Goal: Information Seeking & Learning: Learn about a topic

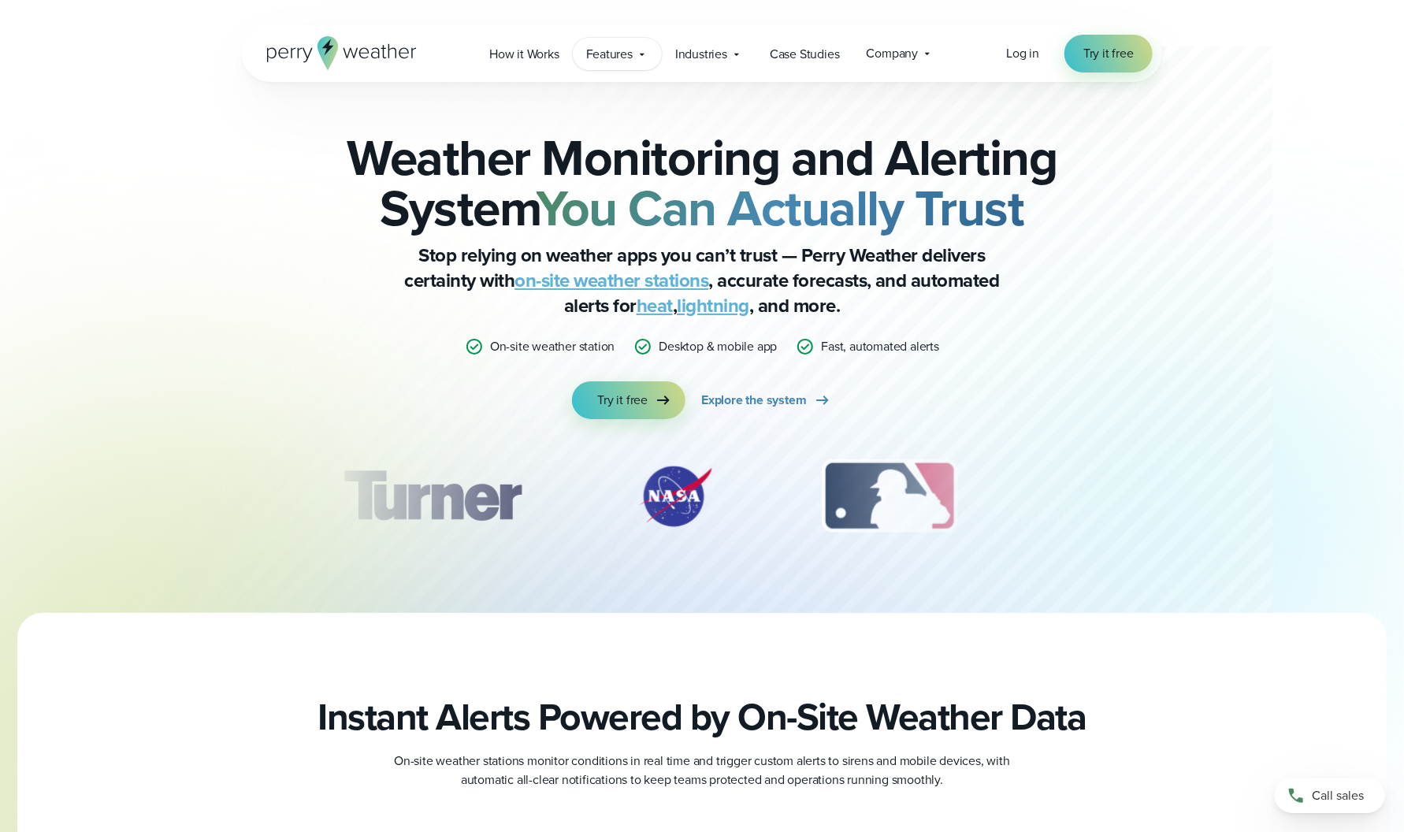
click at [608, 56] on span "Features" at bounding box center [609, 54] width 46 height 19
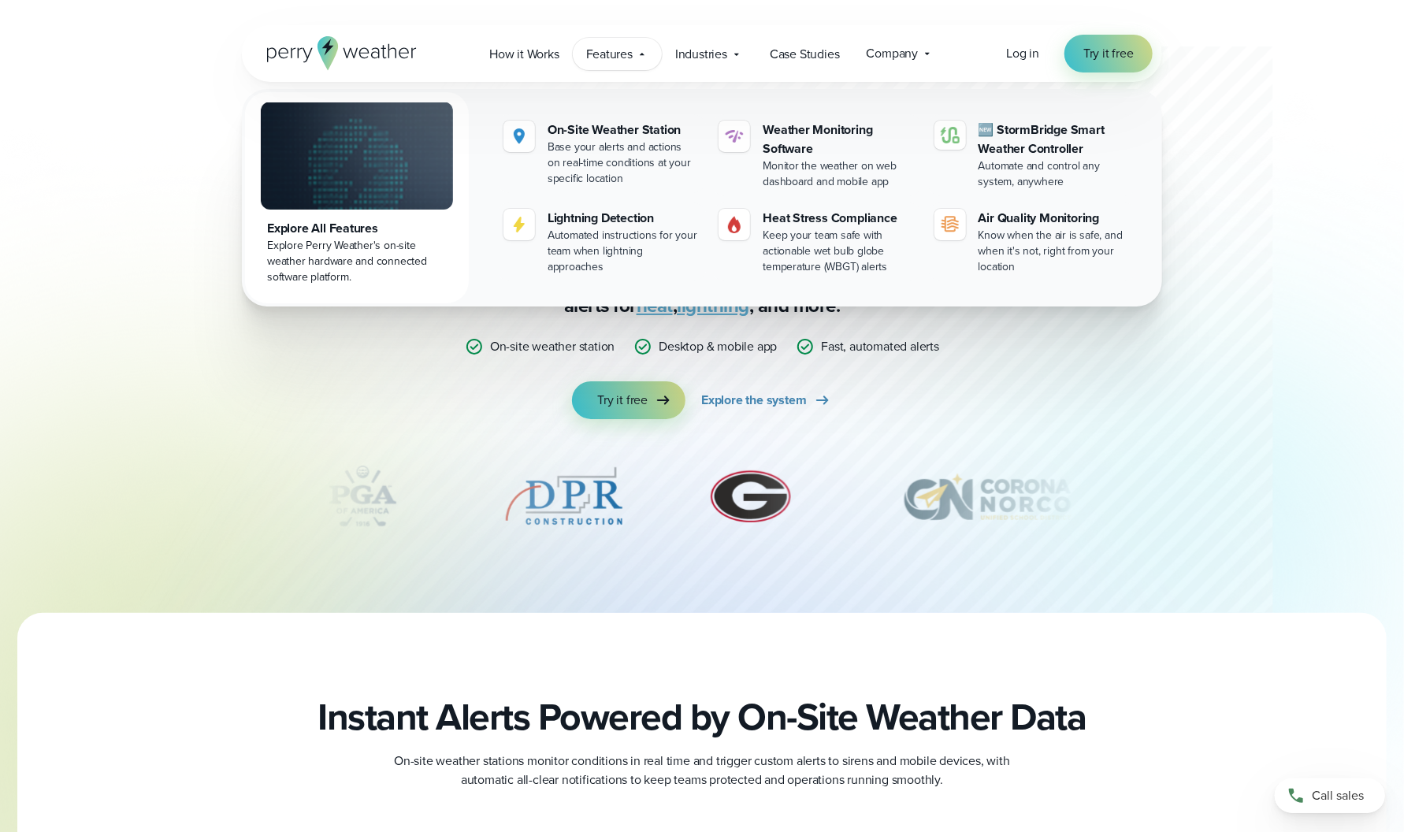
click at [627, 66] on div "Features Explore All Features Explore Perry Weather's on-site weather hardware …" at bounding box center [617, 54] width 89 height 32
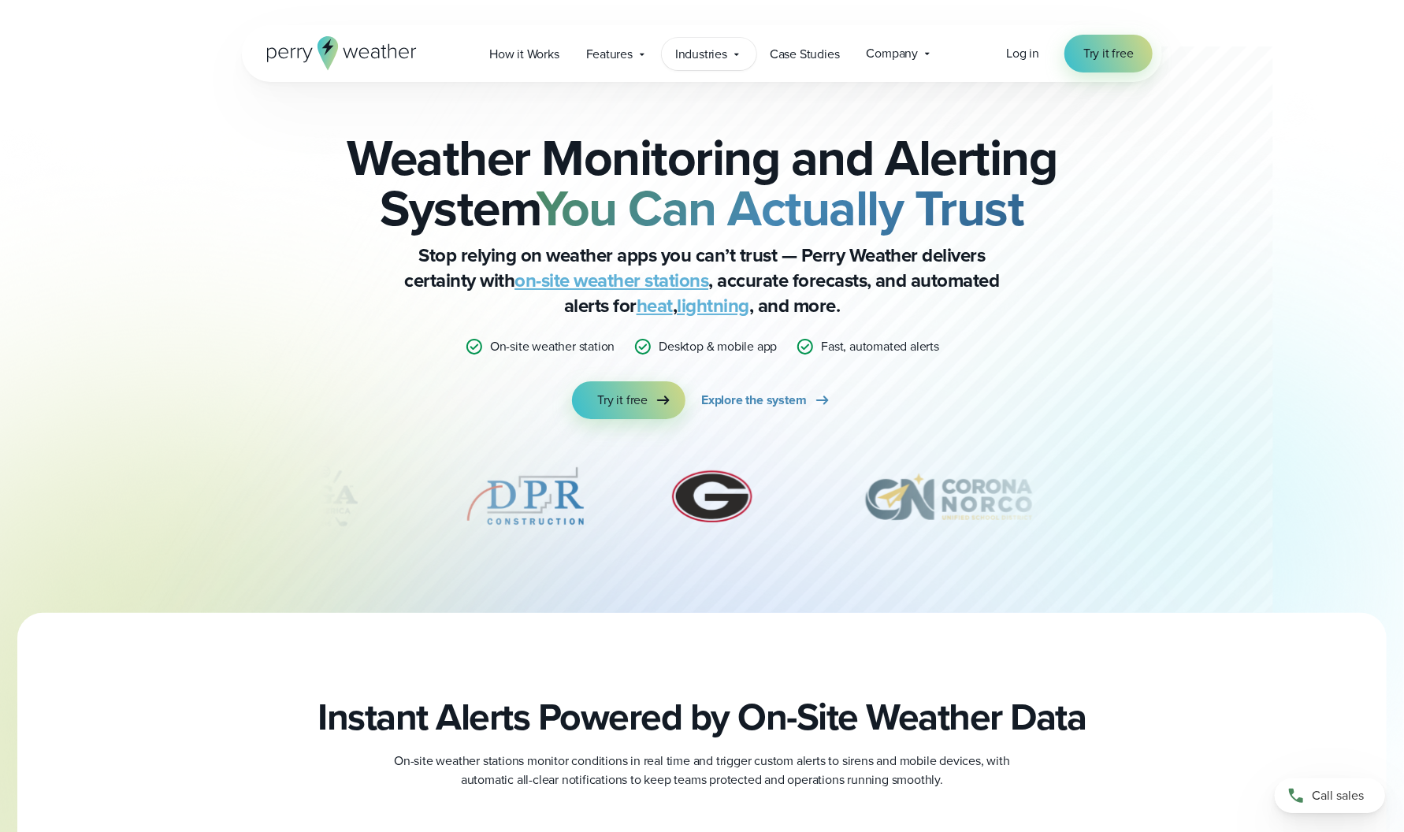
click at [704, 53] on span "Industries" at bounding box center [701, 54] width 52 height 19
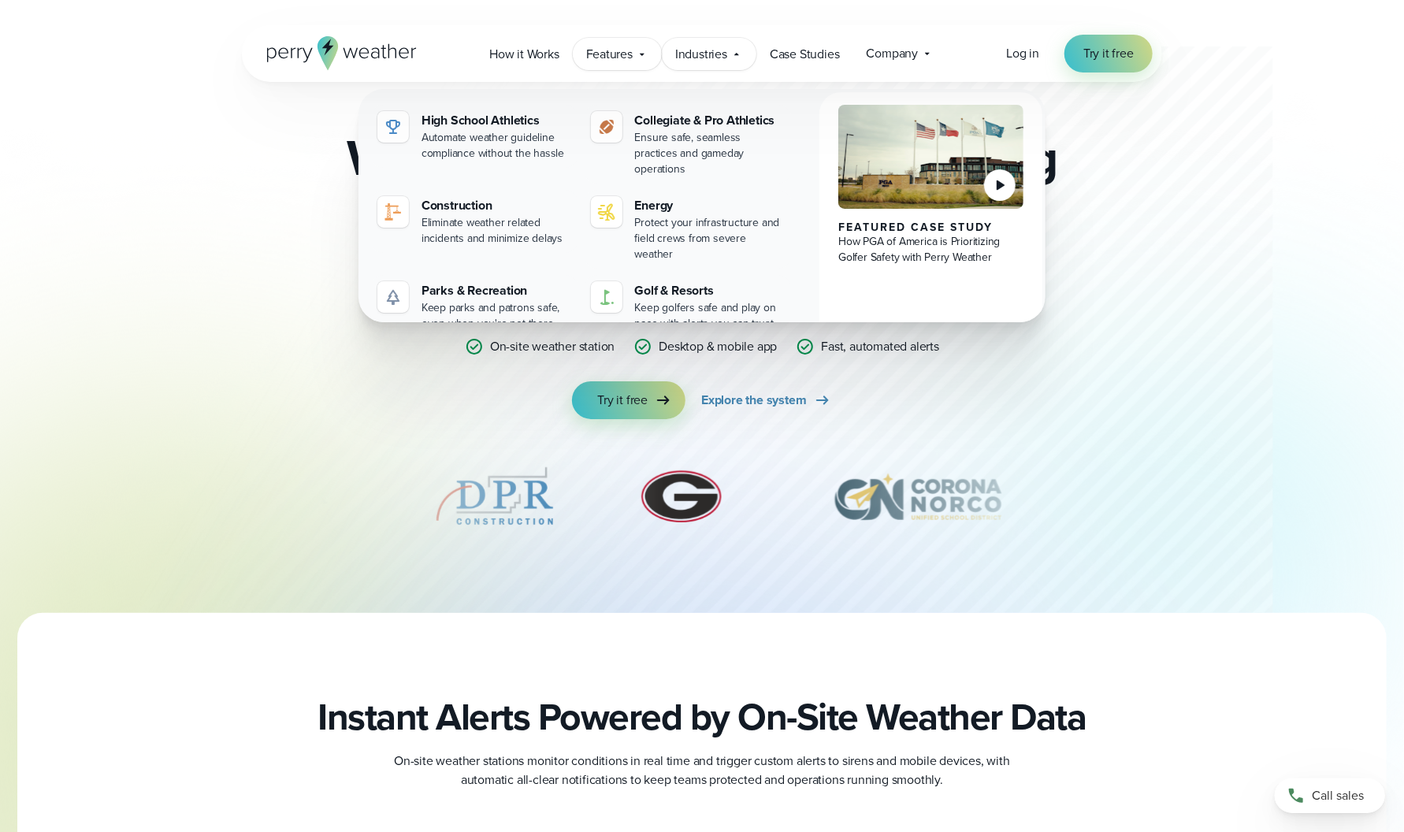
click at [621, 49] on span "Features" at bounding box center [609, 54] width 46 height 19
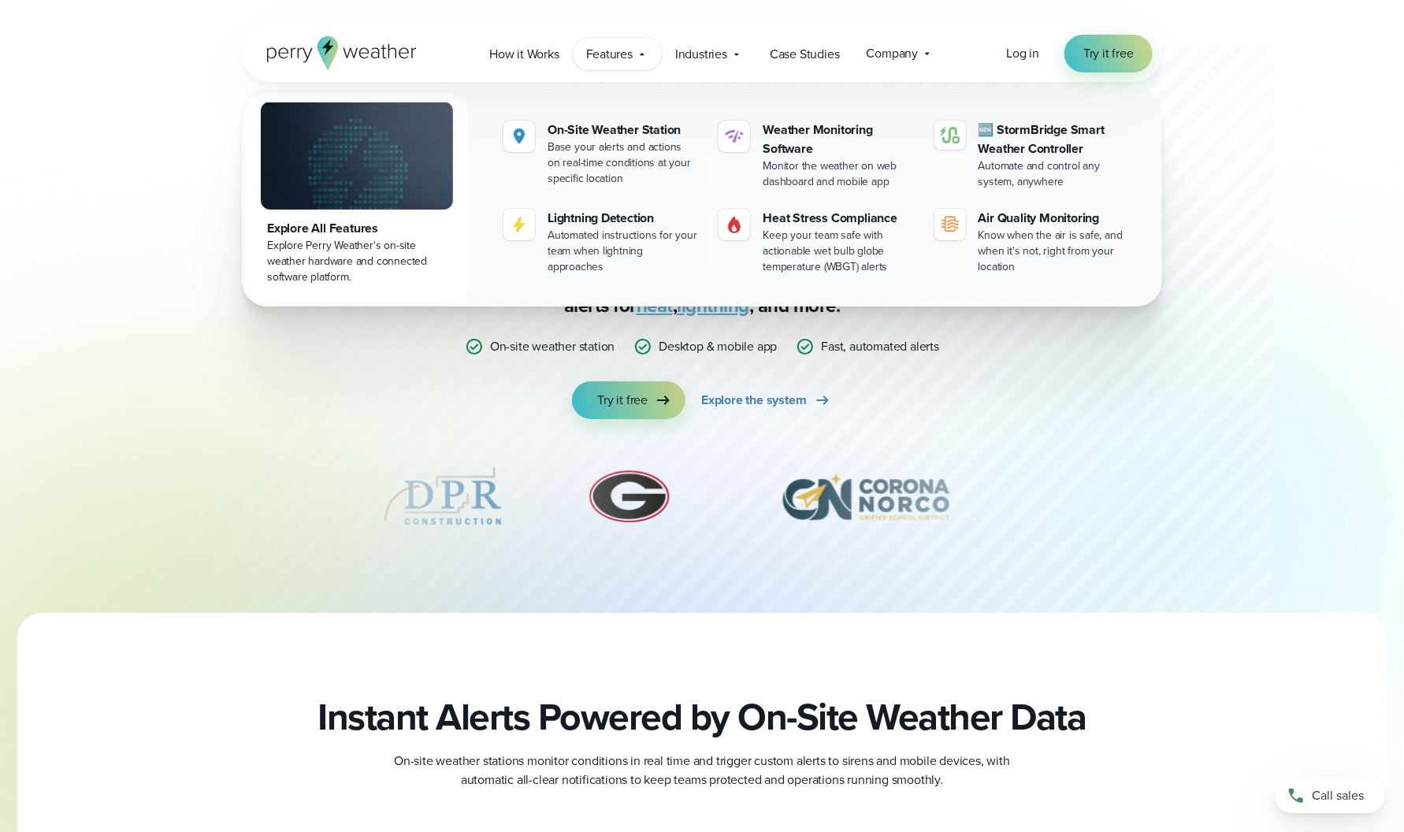
click at [339, 244] on div "Explore Perry Weather's on-site weather hardware and connected software platfor…" at bounding box center [357, 261] width 180 height 47
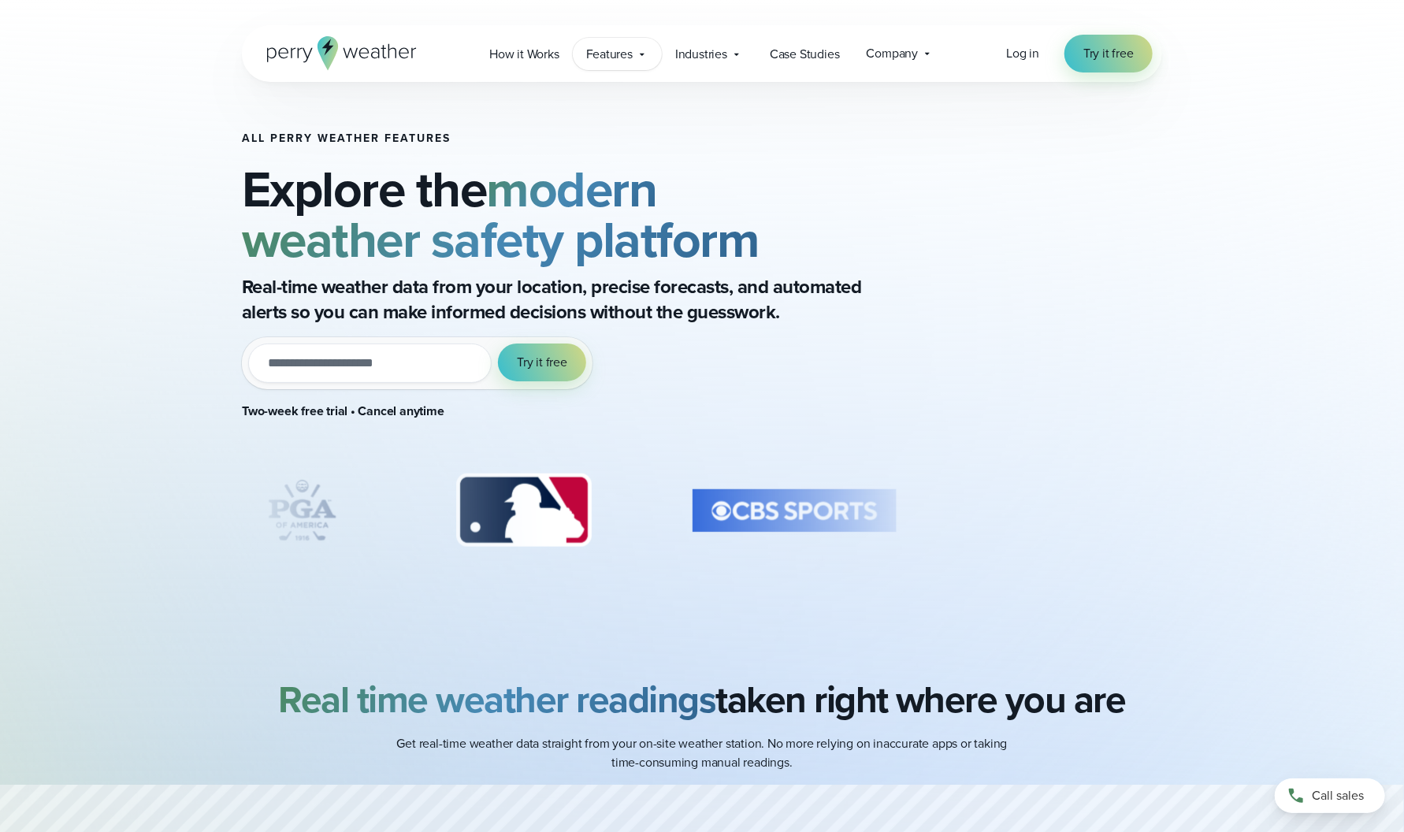
click at [600, 59] on span "Features" at bounding box center [609, 54] width 46 height 19
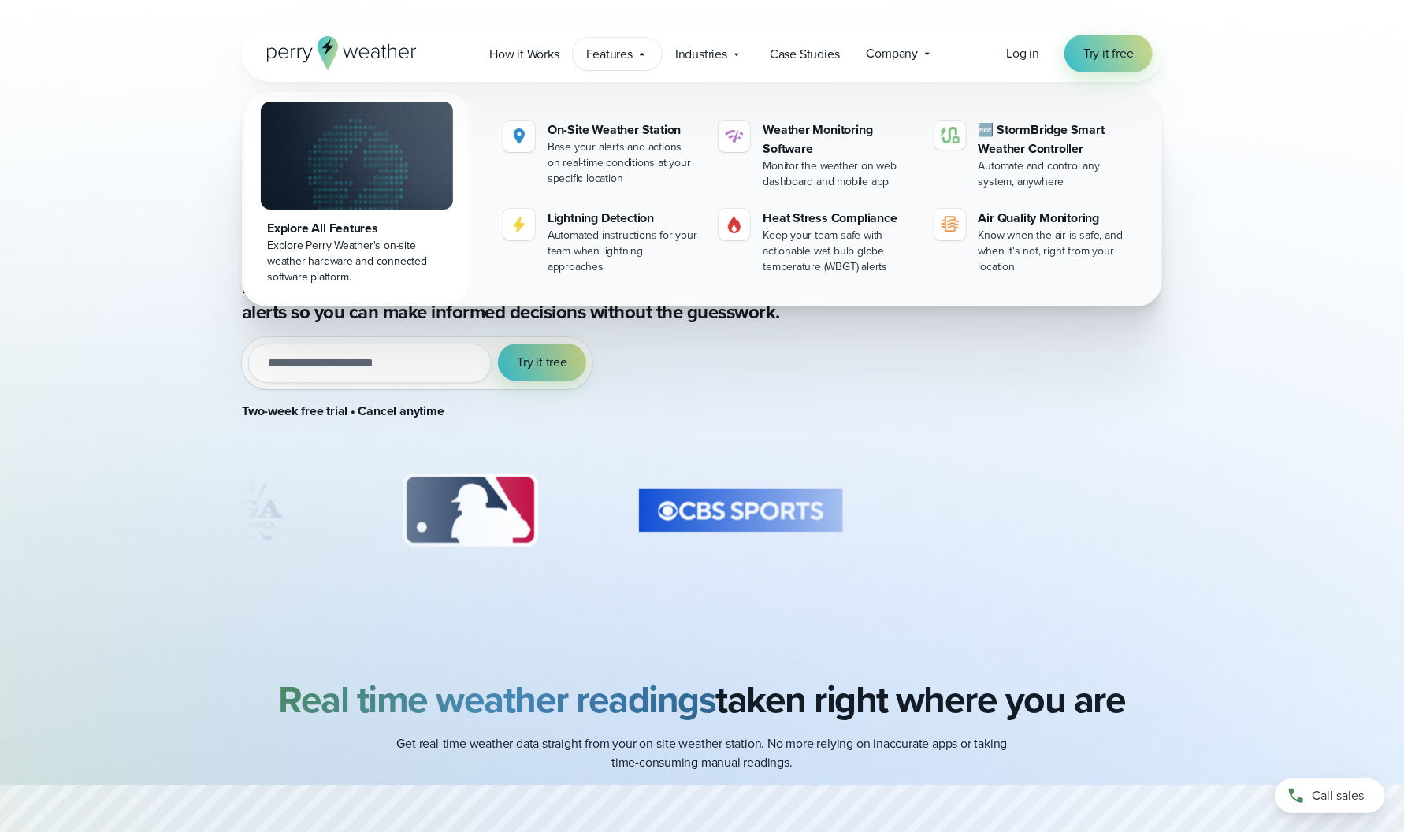
click at [333, 233] on div "Explore All Features" at bounding box center [357, 228] width 180 height 19
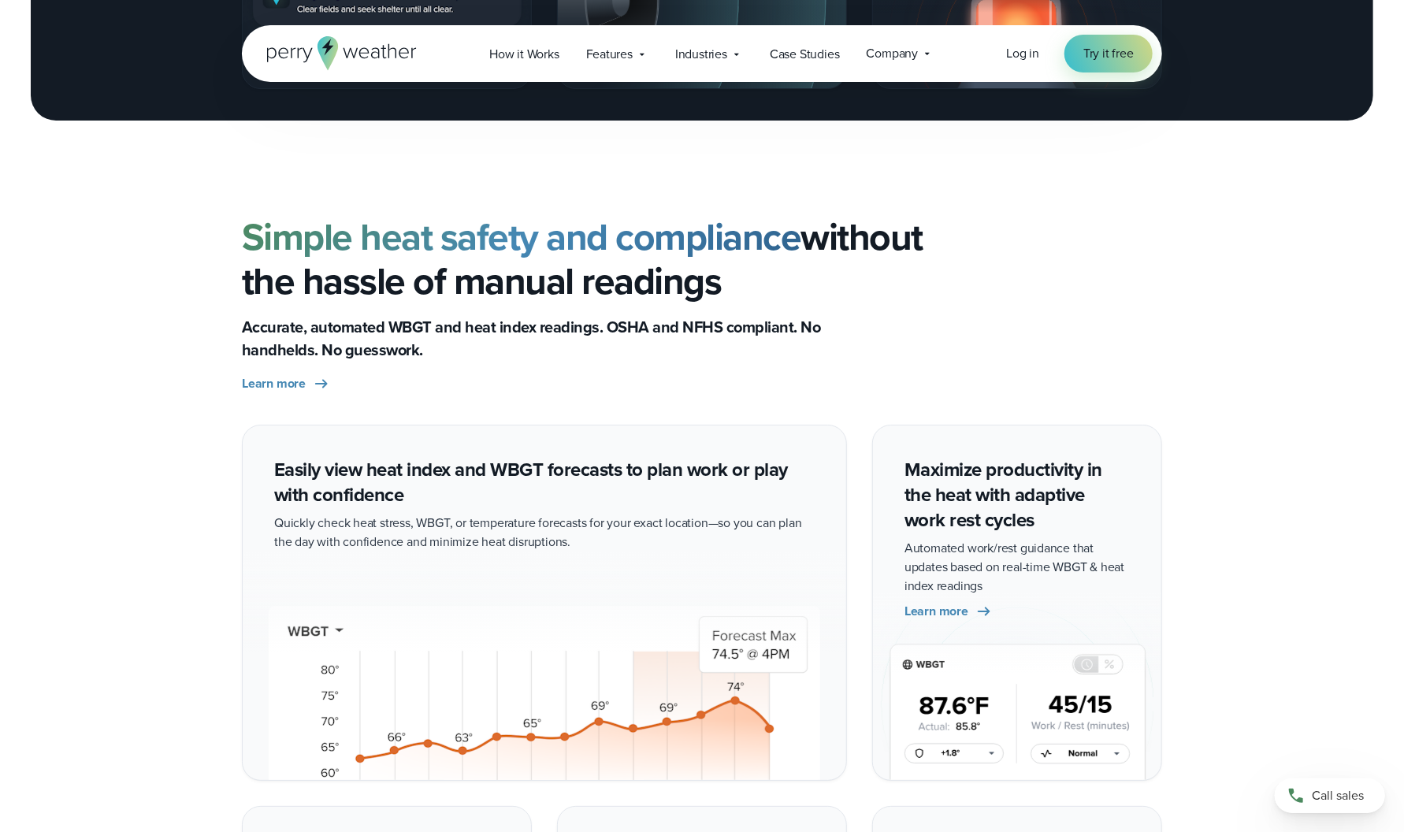
scroll to position [3231, 0]
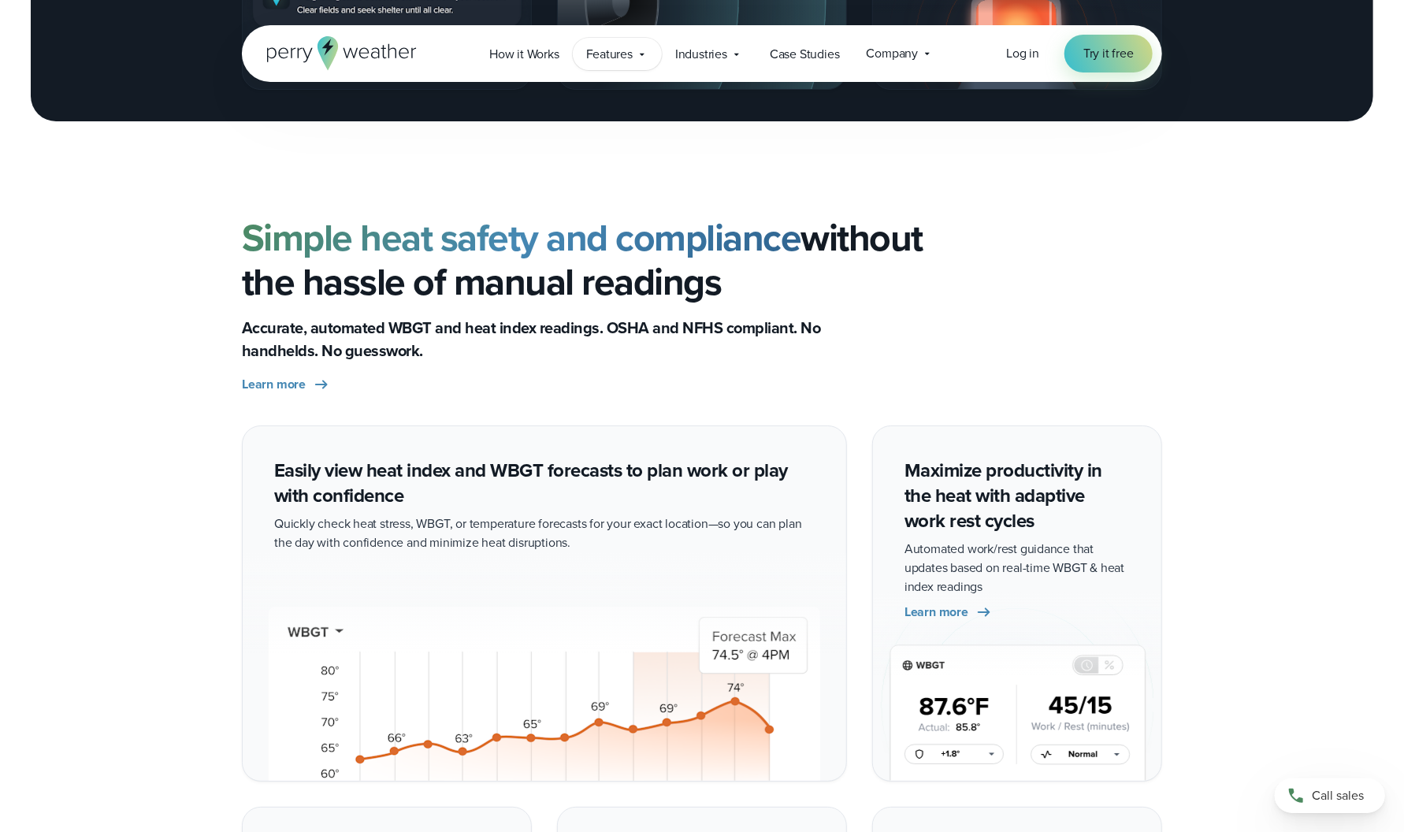
click at [611, 51] on span "Features" at bounding box center [609, 54] width 46 height 19
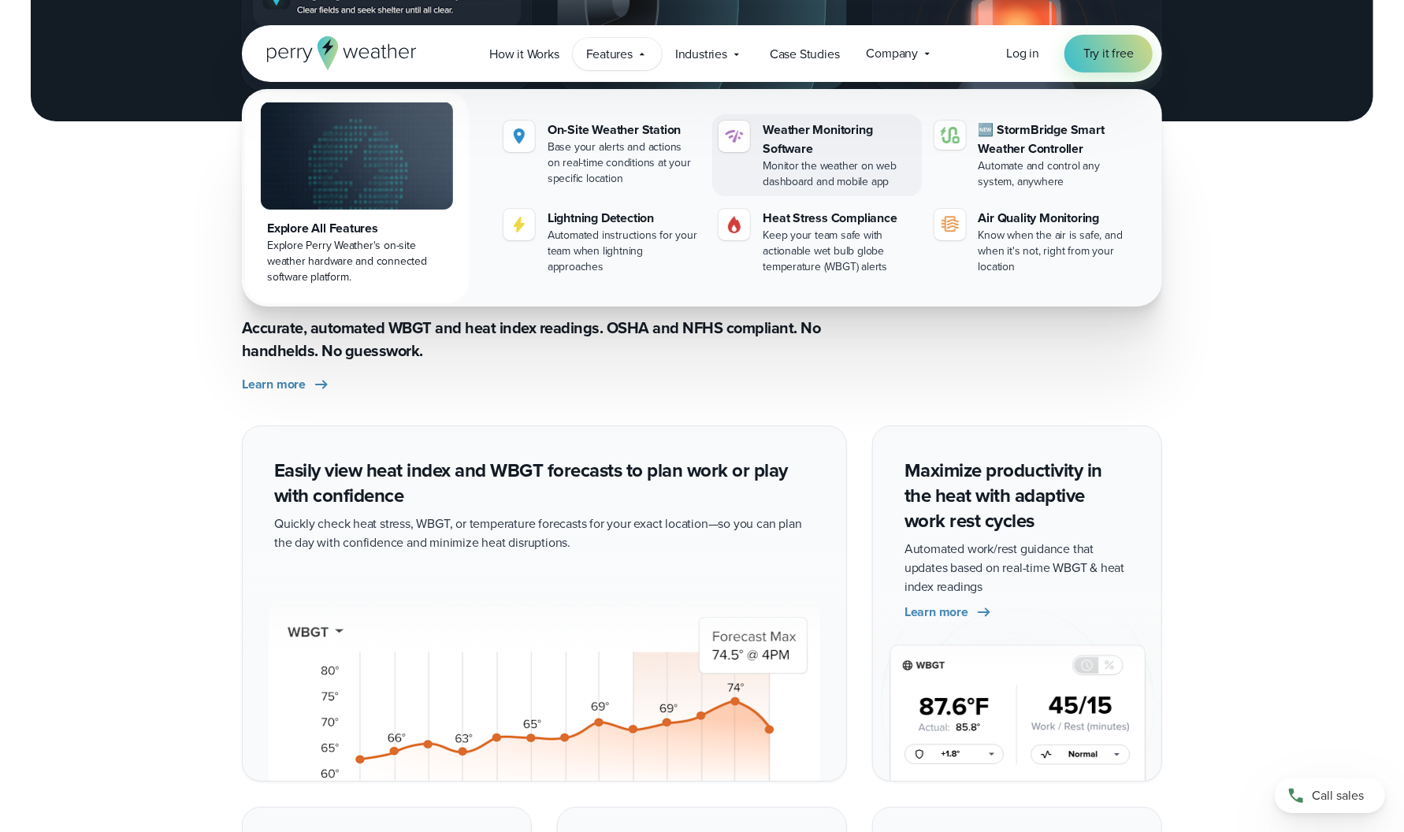
click at [827, 172] on div "Monitor the weather on web dashboard and mobile app" at bounding box center [839, 174] width 152 height 32
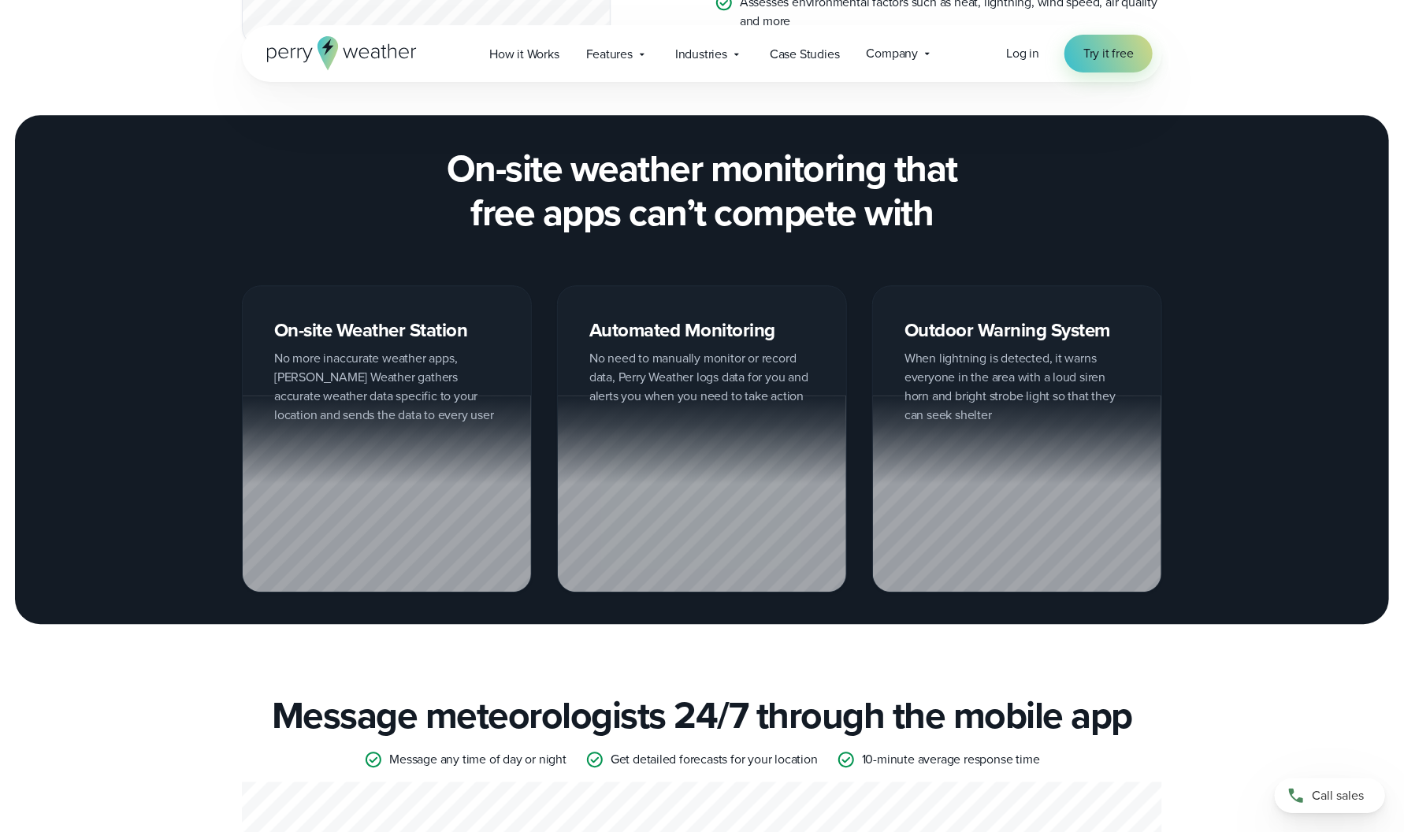
scroll to position [2127, 0]
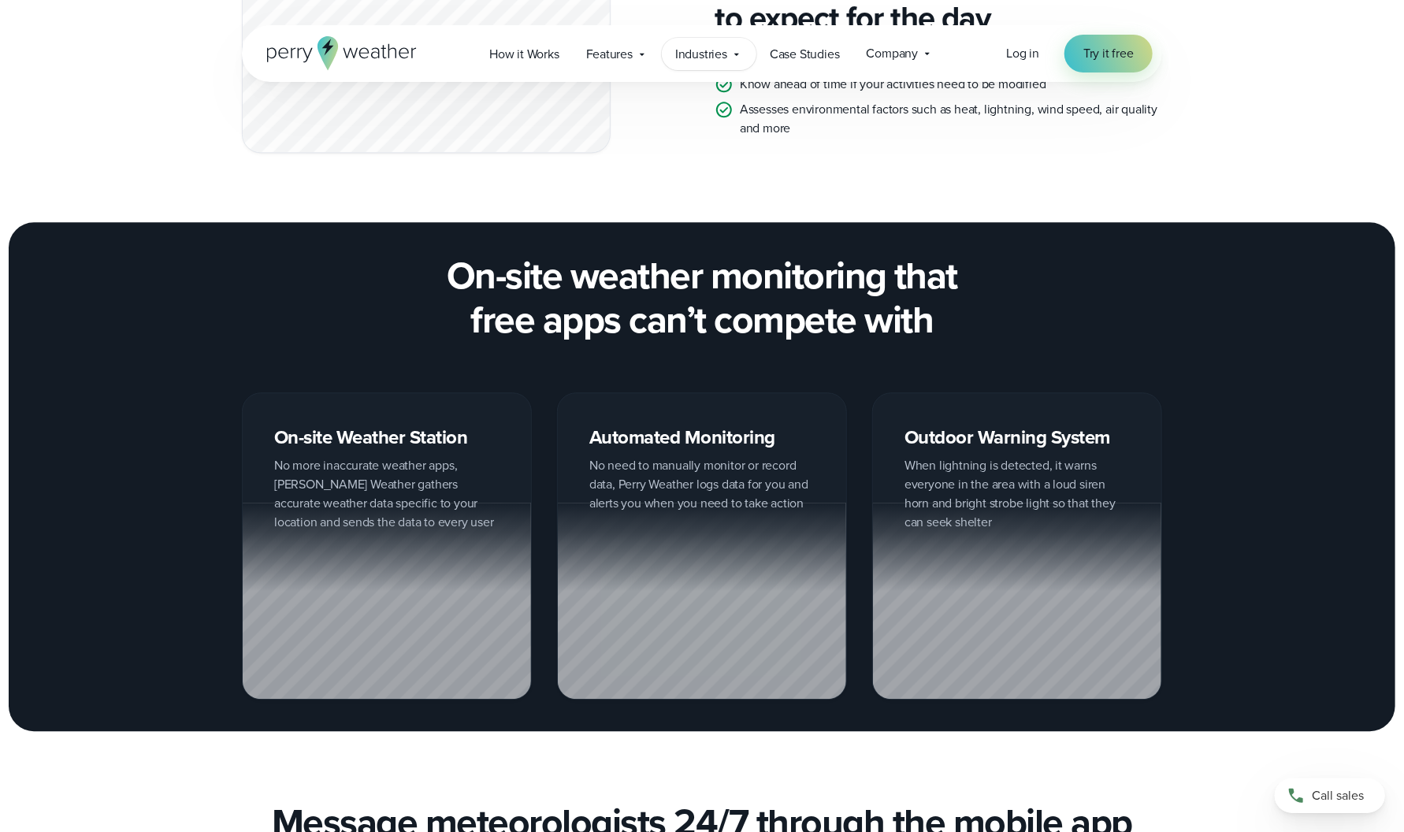
click at [709, 50] on span "Industries" at bounding box center [701, 54] width 52 height 19
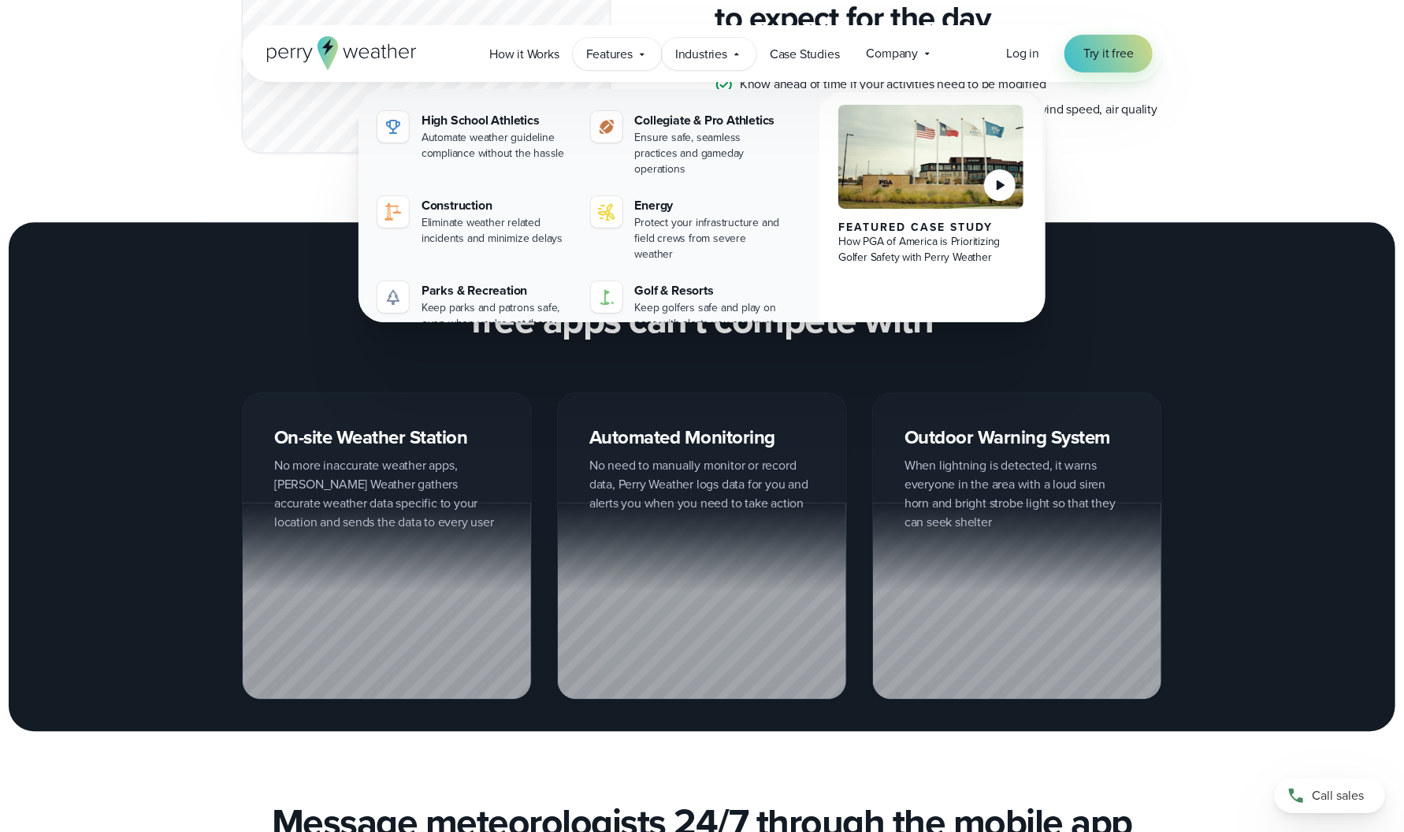
click at [605, 60] on span "Features" at bounding box center [609, 54] width 46 height 19
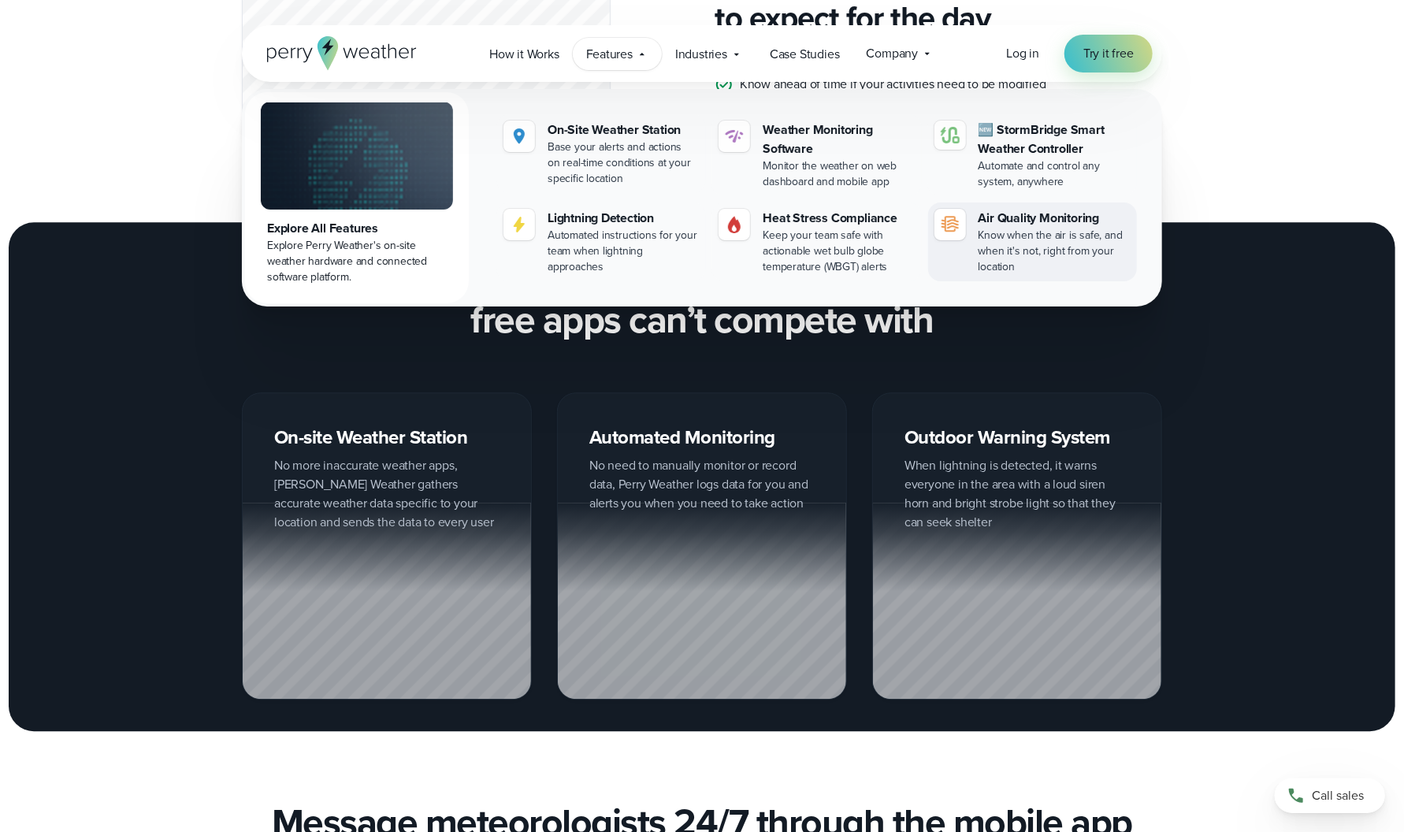
click at [987, 244] on div "Know when the air is safe, and when it's not, right from your location" at bounding box center [1055, 251] width 152 height 47
